Goal: Check status: Check status

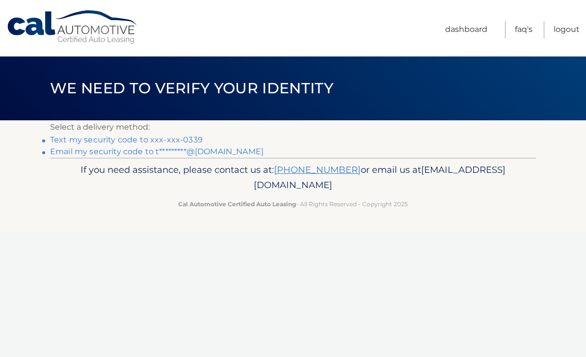
click at [127, 136] on link "Text my security code to xxx-xxx-0339" at bounding box center [126, 139] width 153 height 9
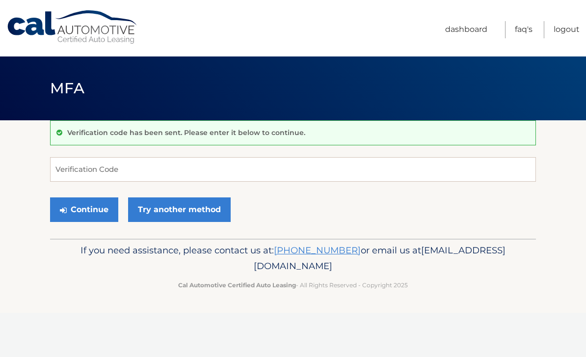
click at [164, 172] on input "Verification Code" at bounding box center [293, 169] width 486 height 25
type input "357060"
click at [96, 210] on button "Continue" at bounding box center [84, 209] width 68 height 25
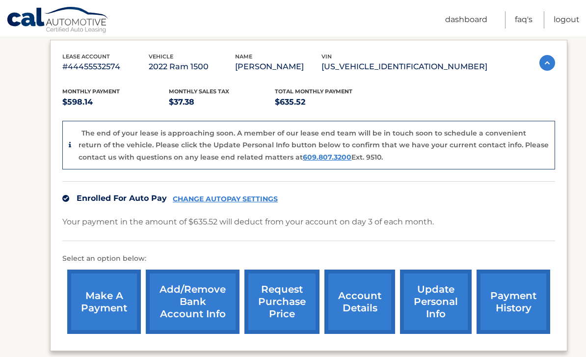
scroll to position [227, 0]
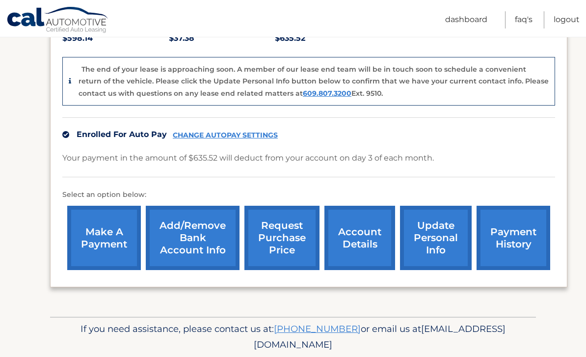
click at [356, 244] on link "account details" at bounding box center [360, 238] width 71 height 64
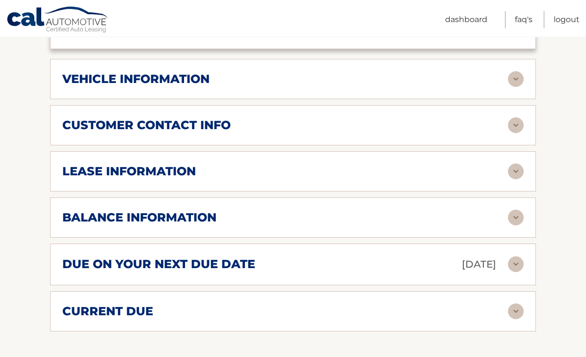
click at [233, 174] on div "lease information" at bounding box center [285, 172] width 446 height 15
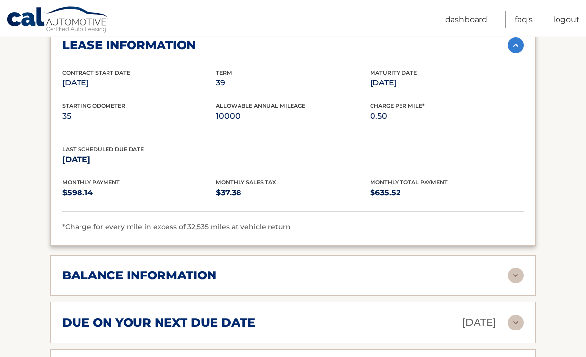
scroll to position [586, 0]
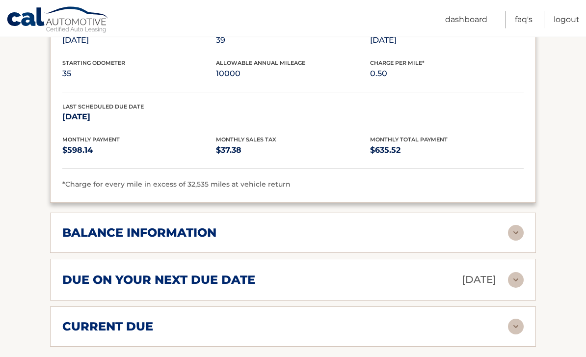
click at [504, 231] on div "balance information" at bounding box center [285, 233] width 446 height 15
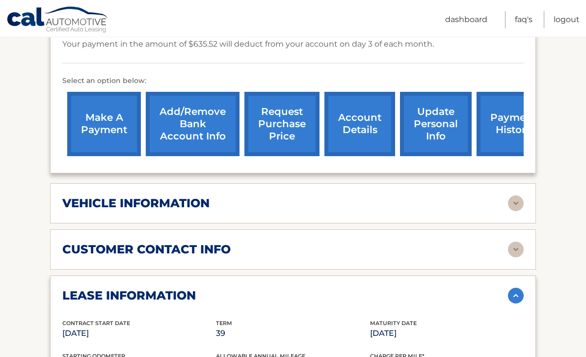
scroll to position [294, 0]
click at [277, 208] on div "vehicle information" at bounding box center [285, 203] width 446 height 15
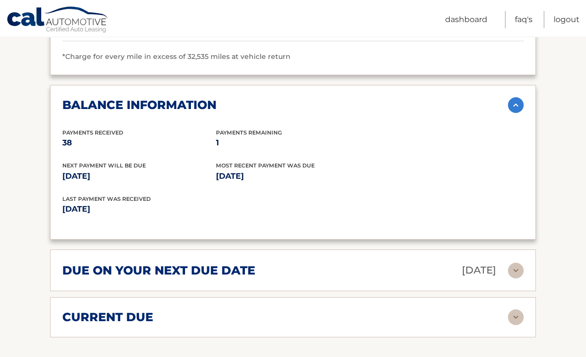
scroll to position [965, 0]
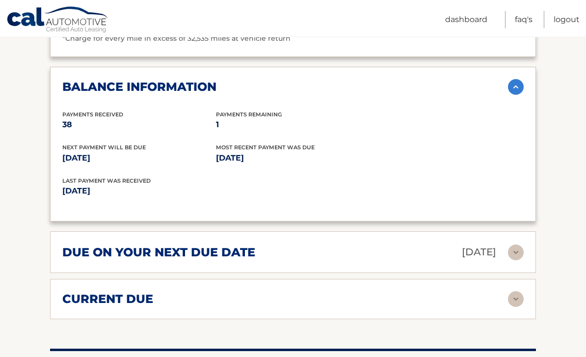
click at [235, 299] on div "current due" at bounding box center [285, 299] width 446 height 15
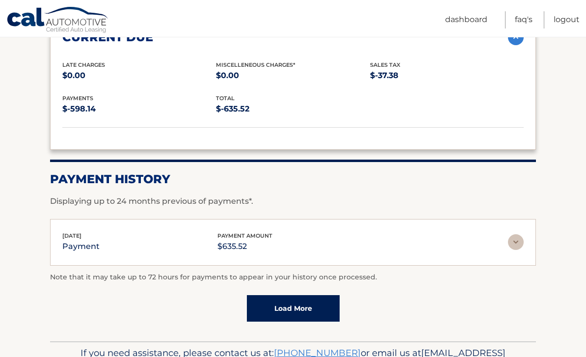
scroll to position [1249, 0]
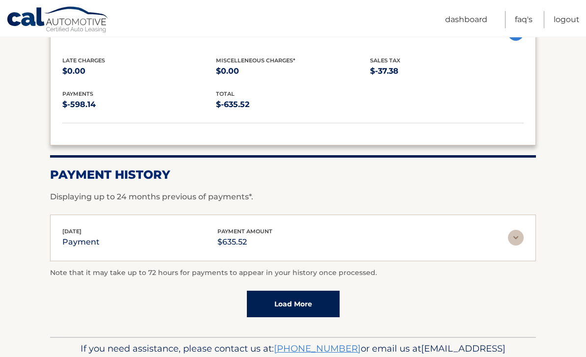
click at [319, 301] on link "Load More" at bounding box center [293, 304] width 93 height 27
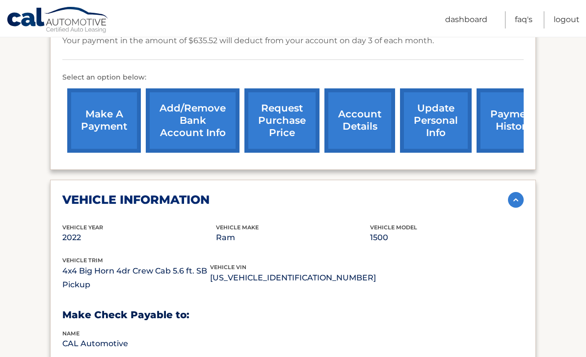
scroll to position [297, 0]
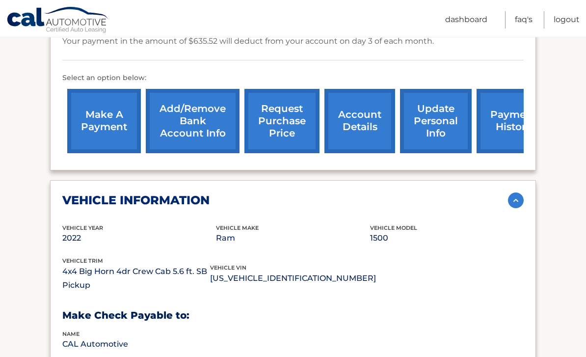
click at [574, 23] on link "Logout" at bounding box center [567, 19] width 26 height 17
